Goal: Task Accomplishment & Management: Manage account settings

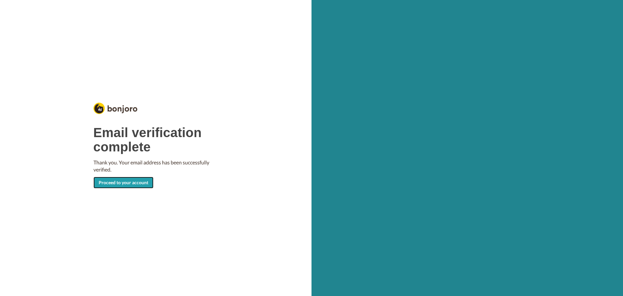
click at [112, 182] on link "Proceed to your account" at bounding box center [123, 183] width 60 height 12
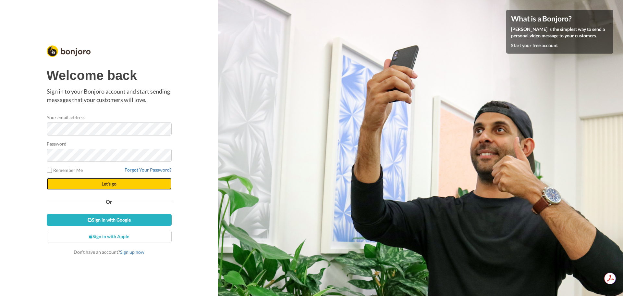
click at [56, 183] on button "Let's go" at bounding box center [109, 184] width 125 height 12
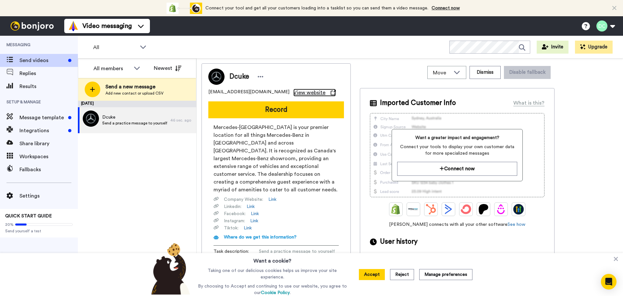
click at [293, 91] on span "View website" at bounding box center [309, 93] width 32 height 8
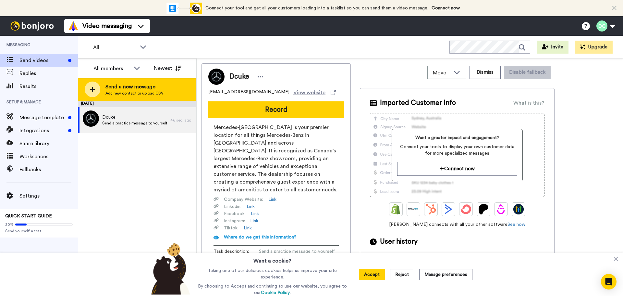
click at [127, 91] on span "Add new contact or upload CSV" at bounding box center [134, 93] width 58 height 5
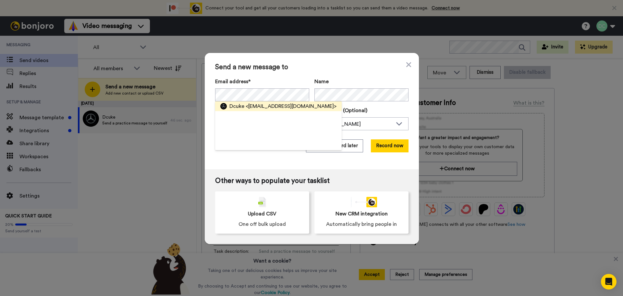
click at [247, 109] on span "<dcuke@mbcountryhills.com>" at bounding box center [291, 106] width 91 height 8
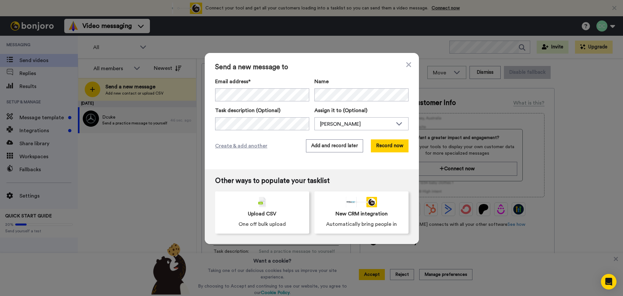
click at [372, 80] on label "Name" at bounding box center [361, 82] width 94 height 8
click at [407, 63] on icon at bounding box center [408, 64] width 5 height 5
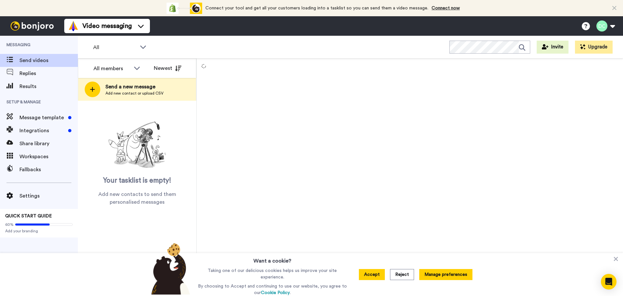
click at [430, 277] on button "Manage preferences" at bounding box center [445, 274] width 53 height 11
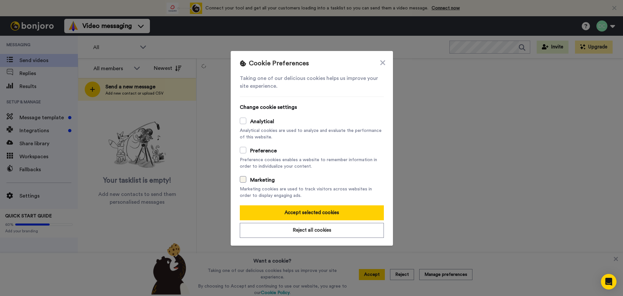
click at [242, 179] on span at bounding box center [243, 179] width 6 height 6
click at [240, 150] on span at bounding box center [243, 150] width 6 height 6
click at [240, 121] on span at bounding box center [243, 120] width 6 height 6
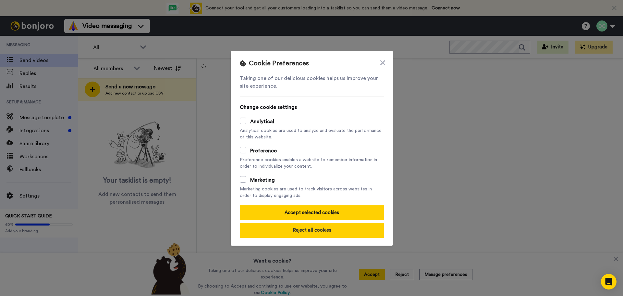
click at [321, 231] on button "Reject all cookies" at bounding box center [312, 230] width 144 height 15
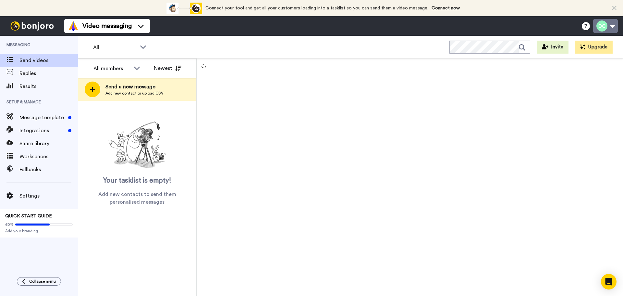
click at [603, 25] on button at bounding box center [605, 26] width 25 height 14
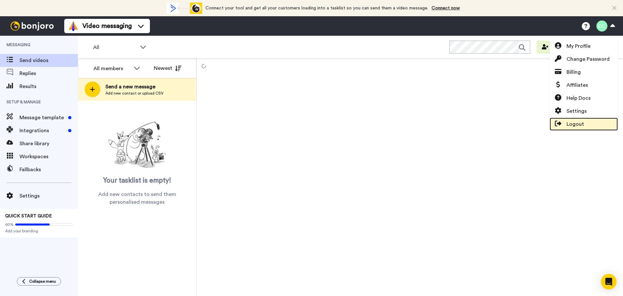
click at [586, 122] on link "Logout" at bounding box center [584, 123] width 68 height 13
